Goal: Task Accomplishment & Management: Manage account settings

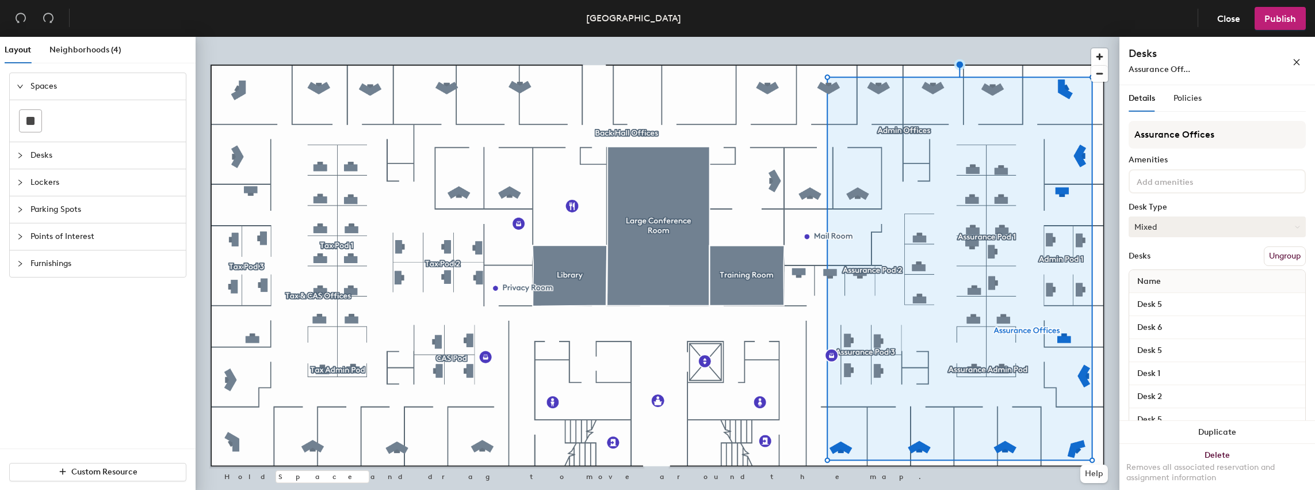
click at [1258, 233] on button "Mixed" at bounding box center [1217, 226] width 177 height 21
click at [1165, 261] on div "Assigned" at bounding box center [1186, 262] width 115 height 17
click at [1274, 20] on span "Publish" at bounding box center [1280, 18] width 32 height 11
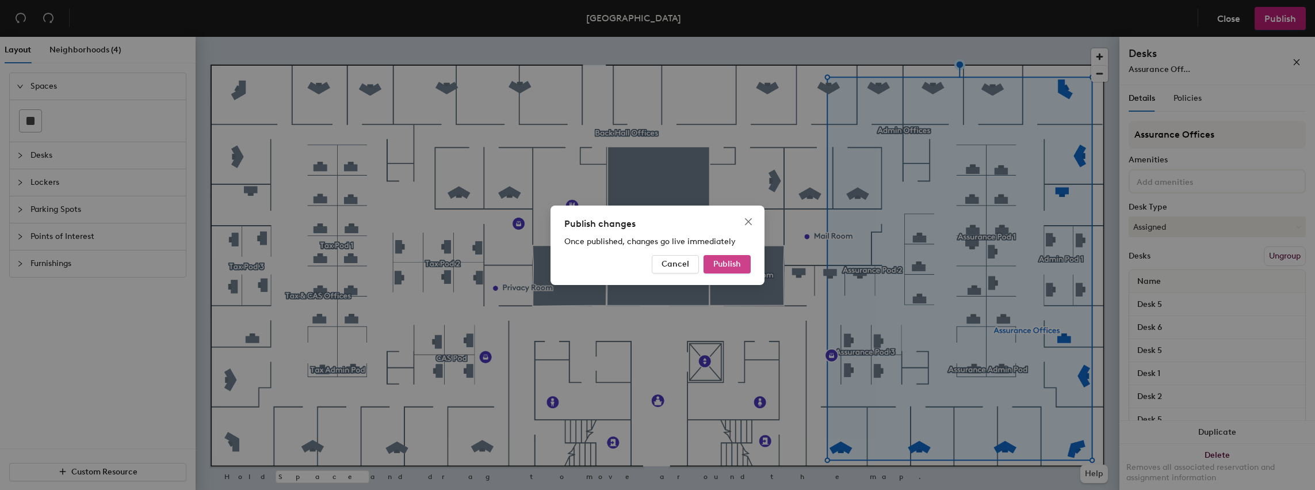
click at [730, 261] on span "Publish" at bounding box center [727, 264] width 28 height 10
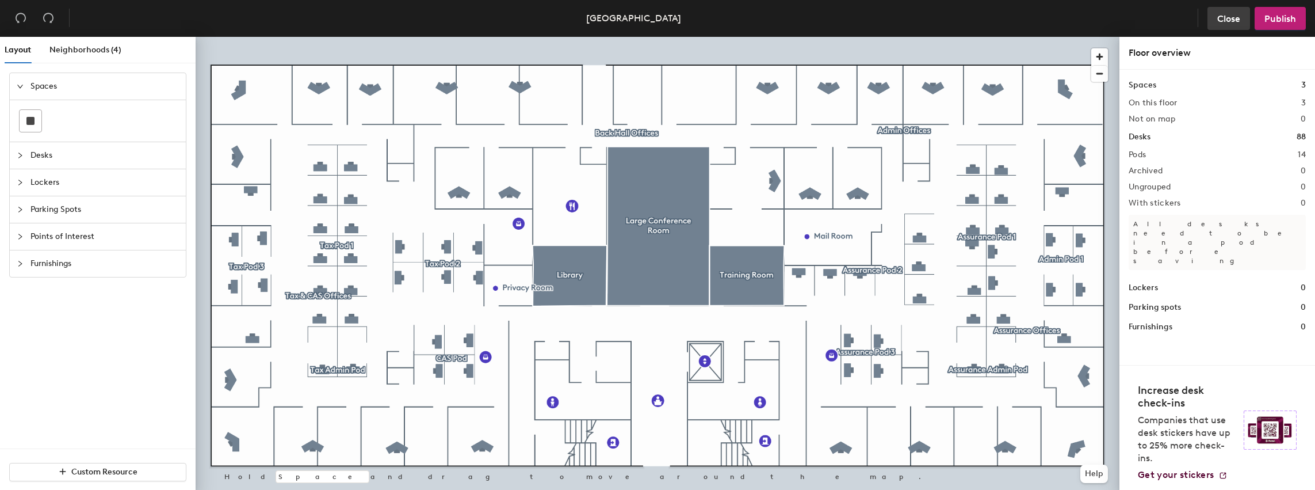
click at [1234, 18] on span "Close" at bounding box center [1228, 18] width 23 height 11
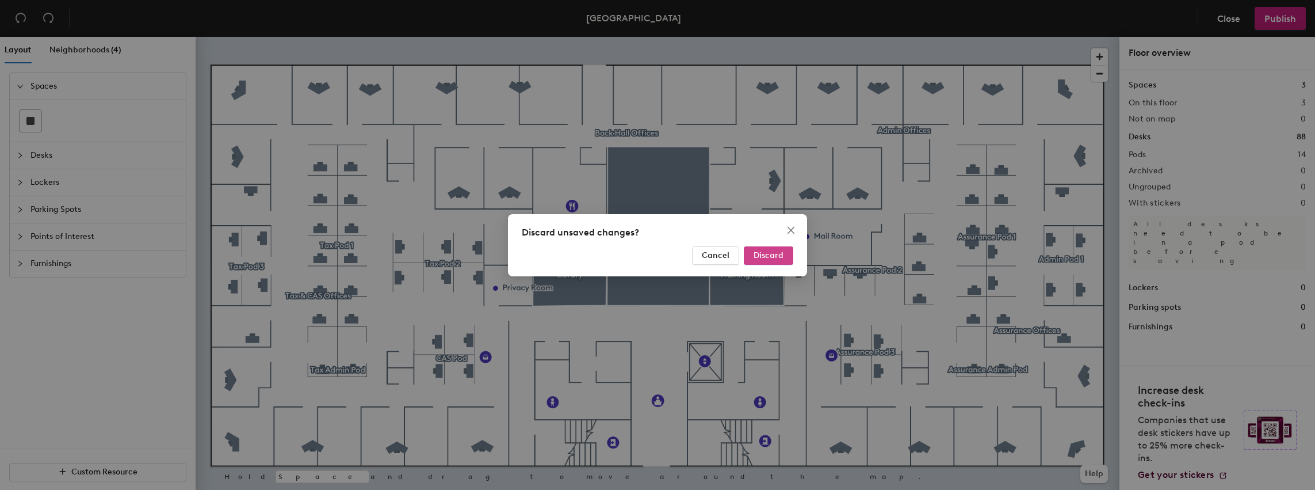
click at [773, 258] on span "Discard" at bounding box center [769, 255] width 30 height 10
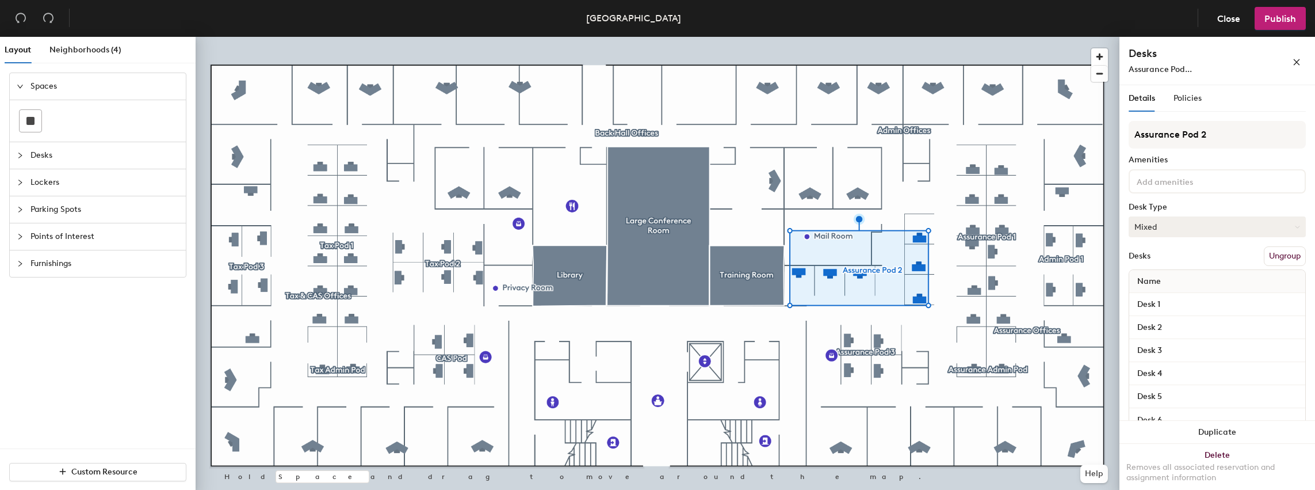
click at [1295, 225] on icon at bounding box center [1297, 226] width 5 height 5
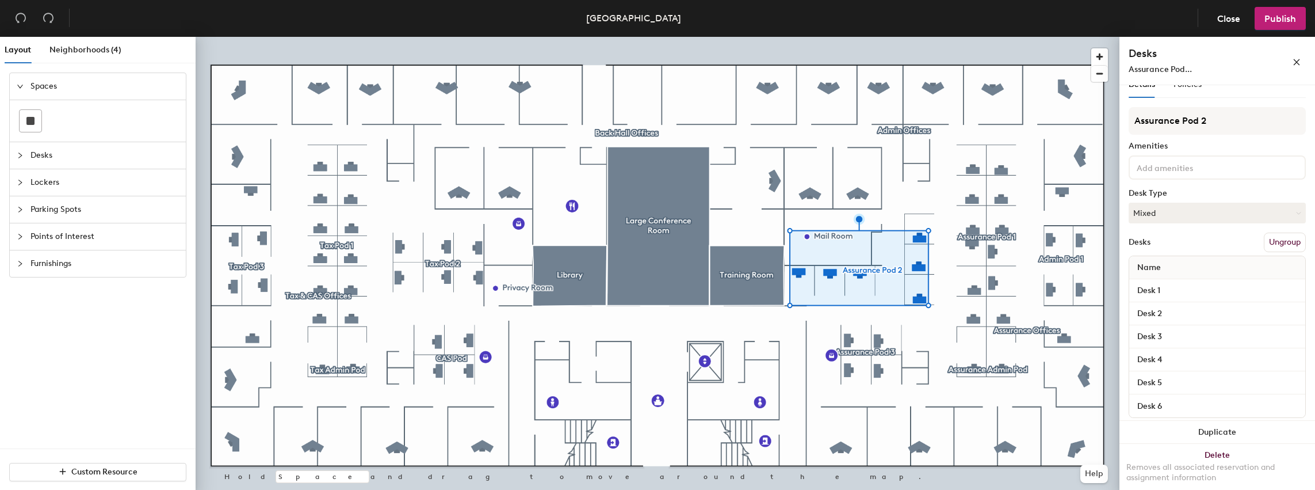
scroll to position [25, 0]
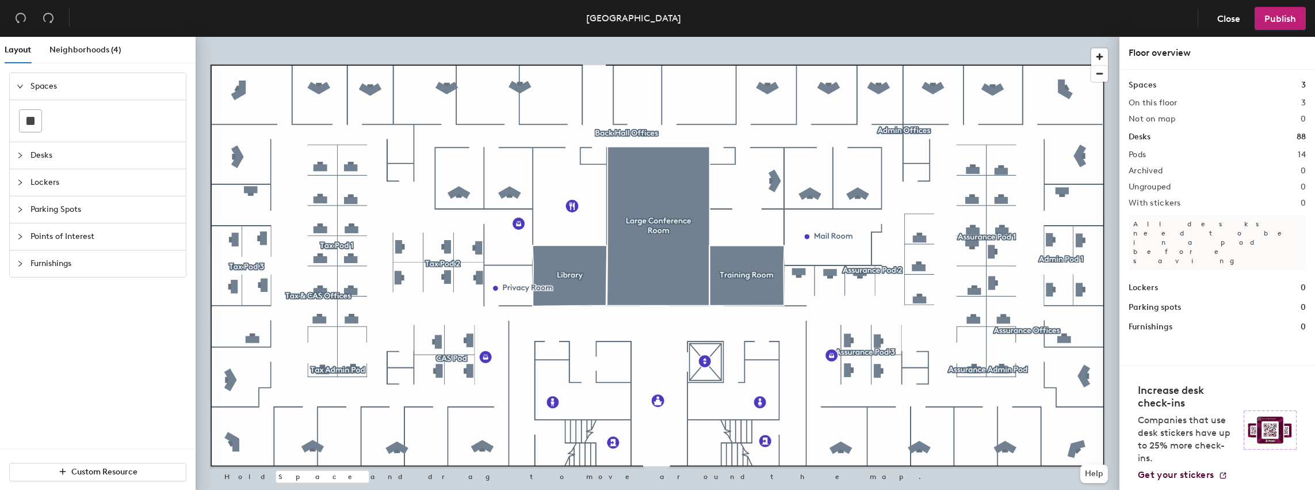
click at [918, 37] on div at bounding box center [658, 37] width 924 height 0
click at [192, 33] on div at bounding box center [191, 32] width 2 height 2
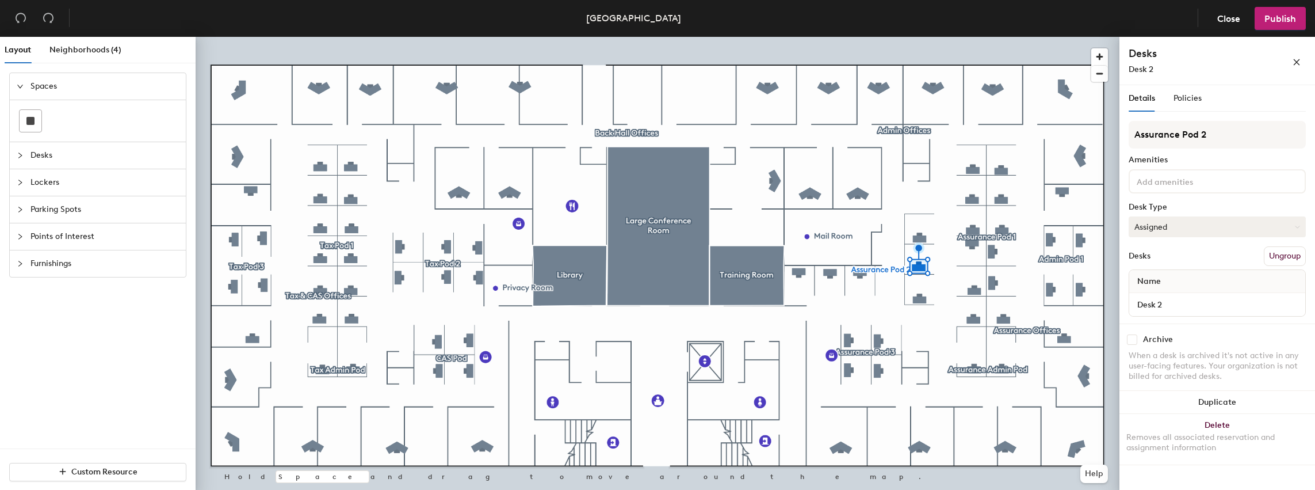
click at [1295, 233] on button "Assigned" at bounding box center [1217, 226] width 177 height 21
click at [1153, 298] on div "Hoteled" at bounding box center [1186, 296] width 115 height 17
click at [1283, 22] on span "Publish" at bounding box center [1280, 18] width 32 height 11
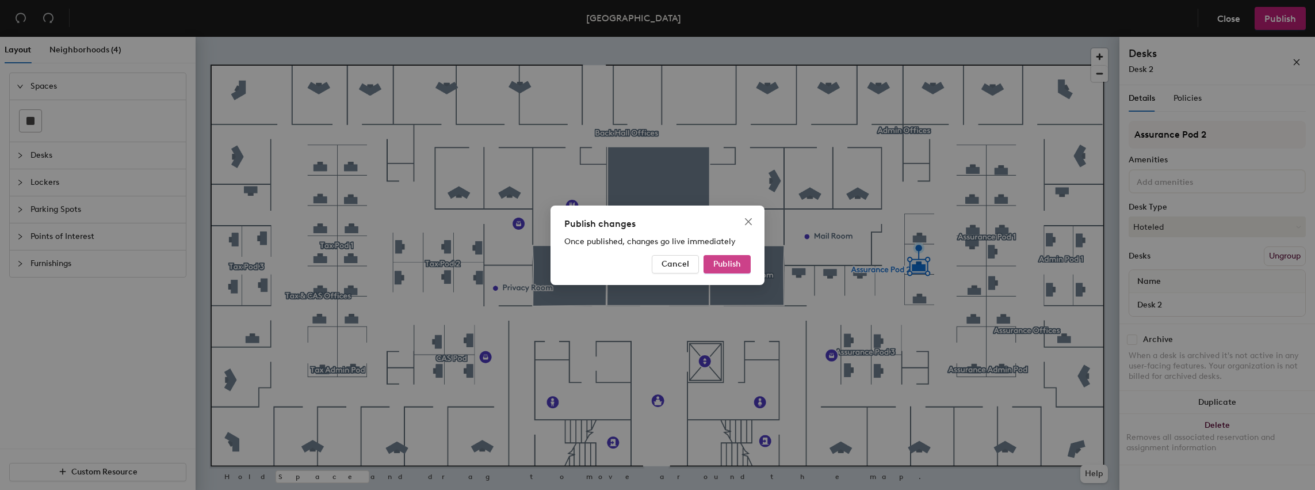
click at [734, 263] on span "Publish" at bounding box center [727, 264] width 28 height 10
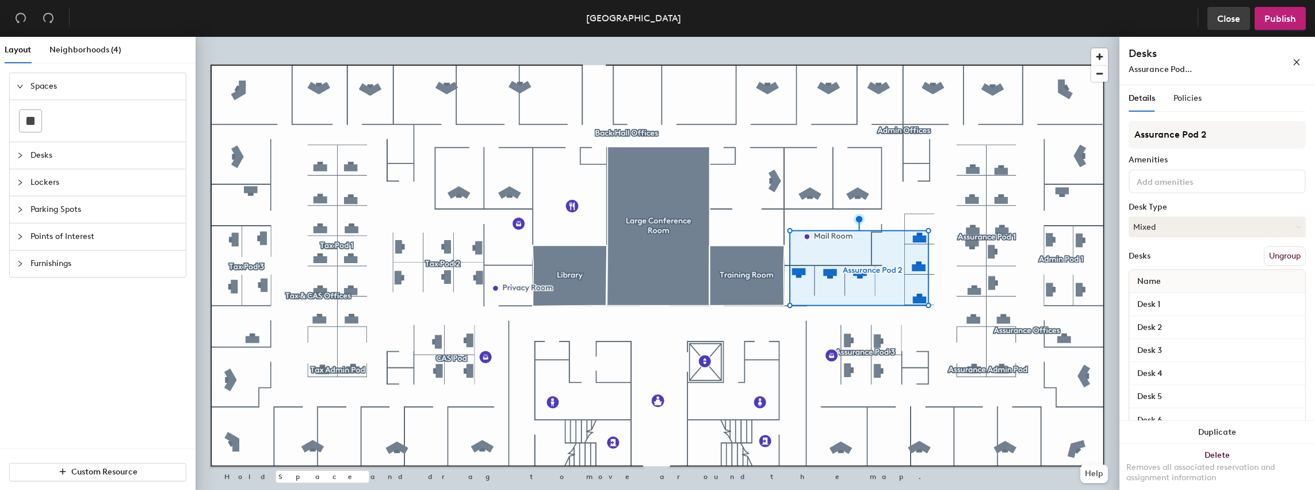
click at [1225, 18] on span "Close" at bounding box center [1228, 18] width 23 height 11
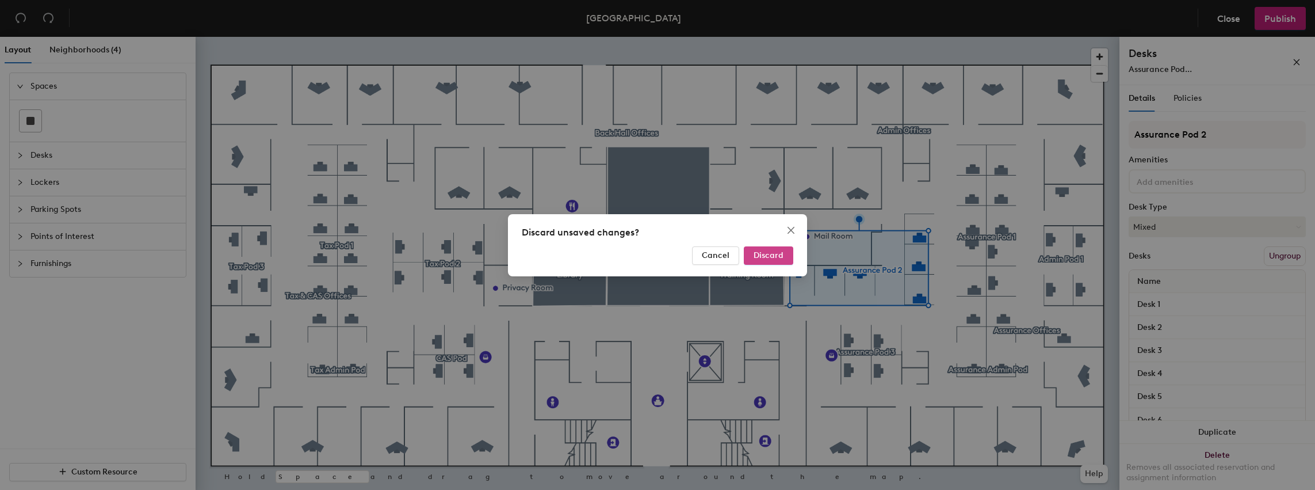
click at [770, 257] on span "Discard" at bounding box center [769, 255] width 30 height 10
